Goal: Obtain resource: Download file/media

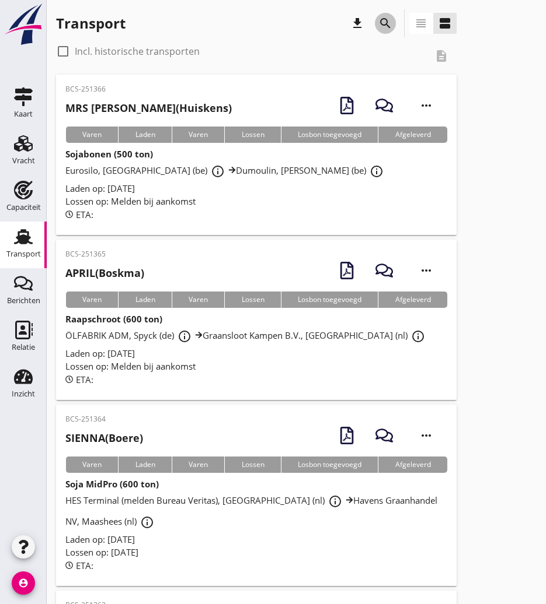
click at [380, 26] on icon "search" at bounding box center [385, 23] width 14 height 14
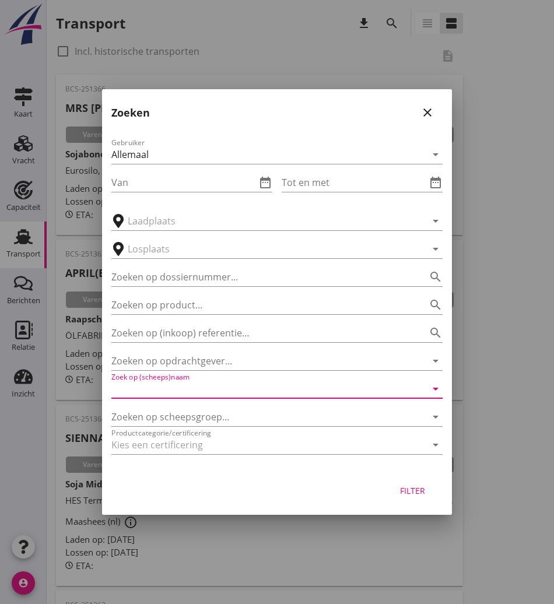
click at [185, 391] on input "Zoek op (scheeps)naam" at bounding box center [260, 389] width 299 height 19
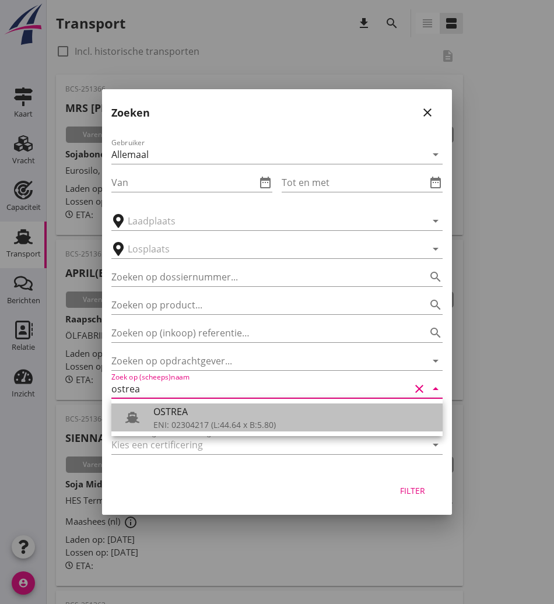
click at [204, 422] on div "ENI: 02304217 (L:44.64 x B:5.80)" at bounding box center [293, 425] width 280 height 12
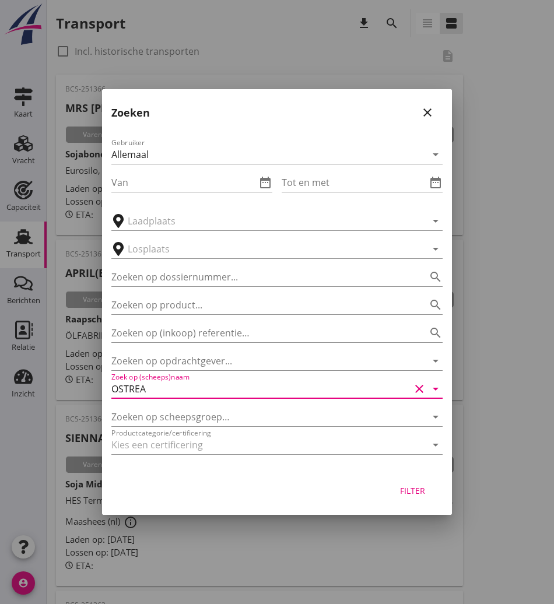
click at [414, 498] on button "Filter" at bounding box center [412, 490] width 51 height 21
type input "OSTREA"
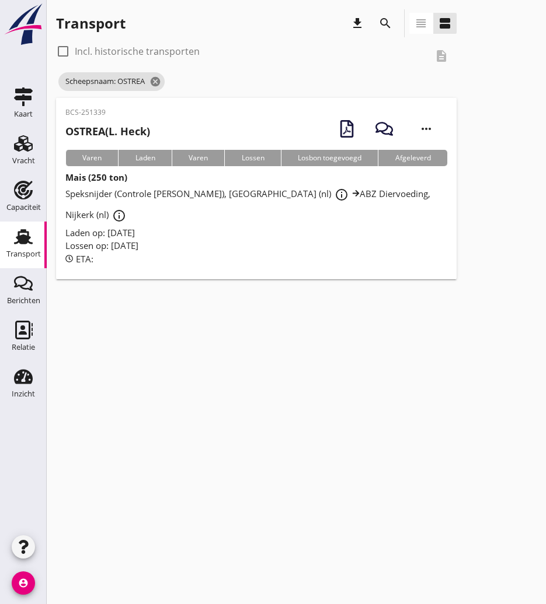
click at [194, 118] on div "BCS-251339 OSTREA (L. Heck) more_horiz" at bounding box center [256, 128] width 382 height 43
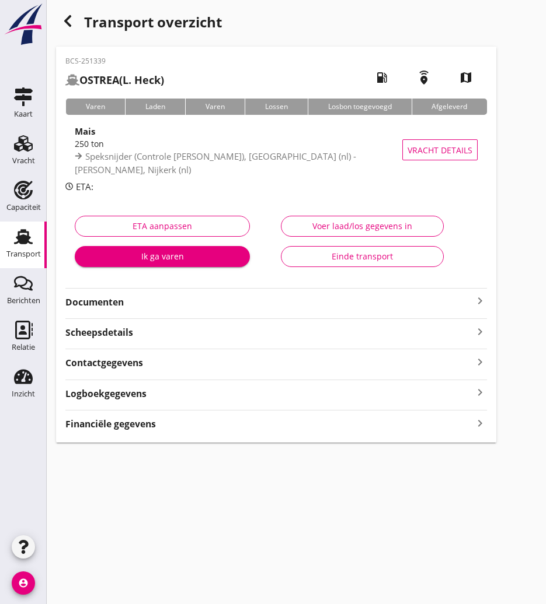
click at [137, 301] on strong "Documenten" at bounding box center [268, 302] width 407 height 13
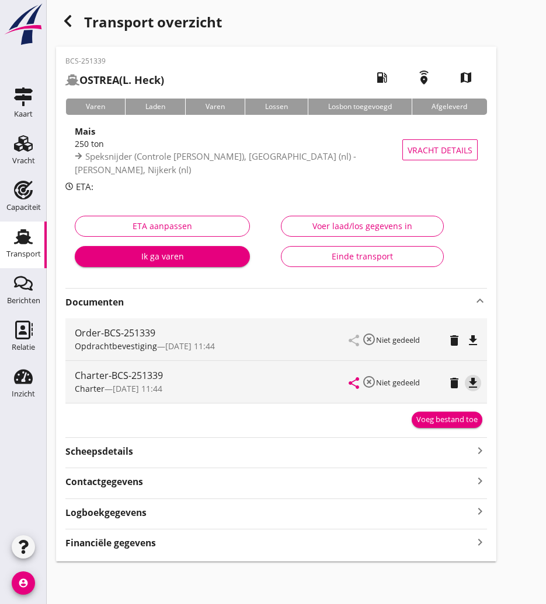
drag, startPoint x: 469, startPoint y: 383, endPoint x: 451, endPoint y: 381, distance: 18.2
click at [469, 383] on icon "file_download" at bounding box center [473, 383] width 14 height 14
